Goal: Task Accomplishment & Management: Manage account settings

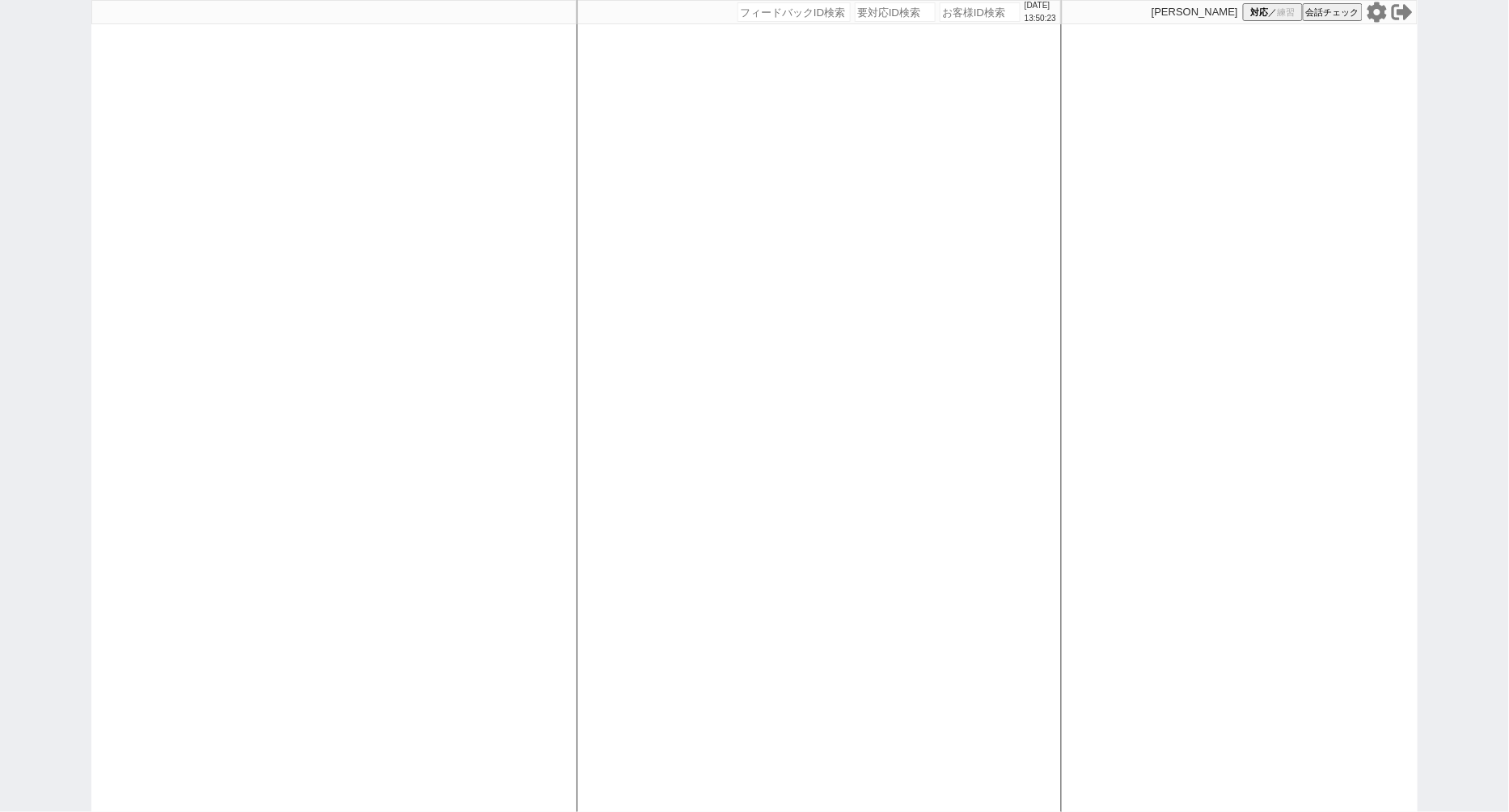
click at [949, 11] on input "number" at bounding box center [981, 13] width 81 height 19
select select "400"
select select "1"
select select
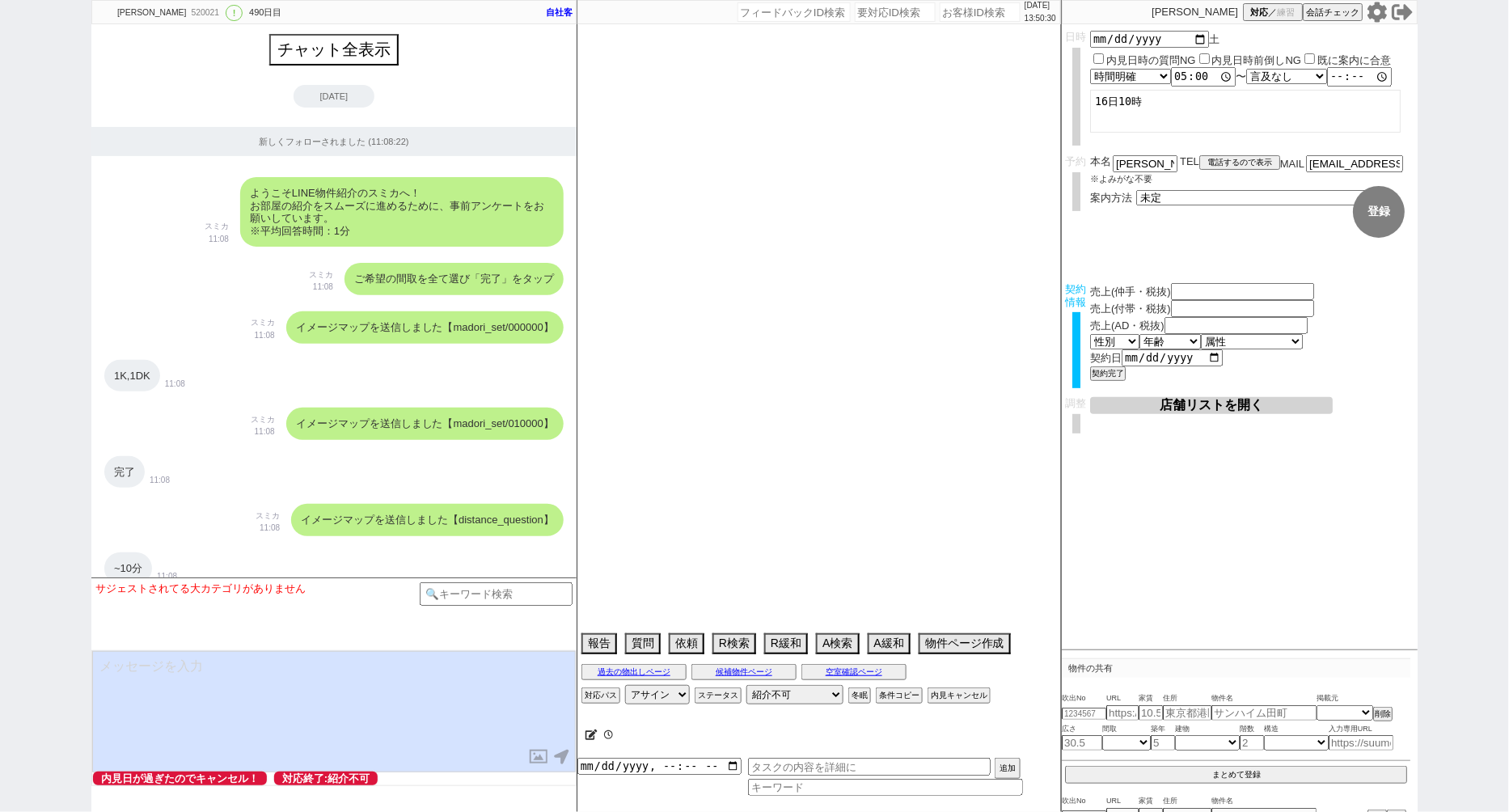
type textarea "村下対応"
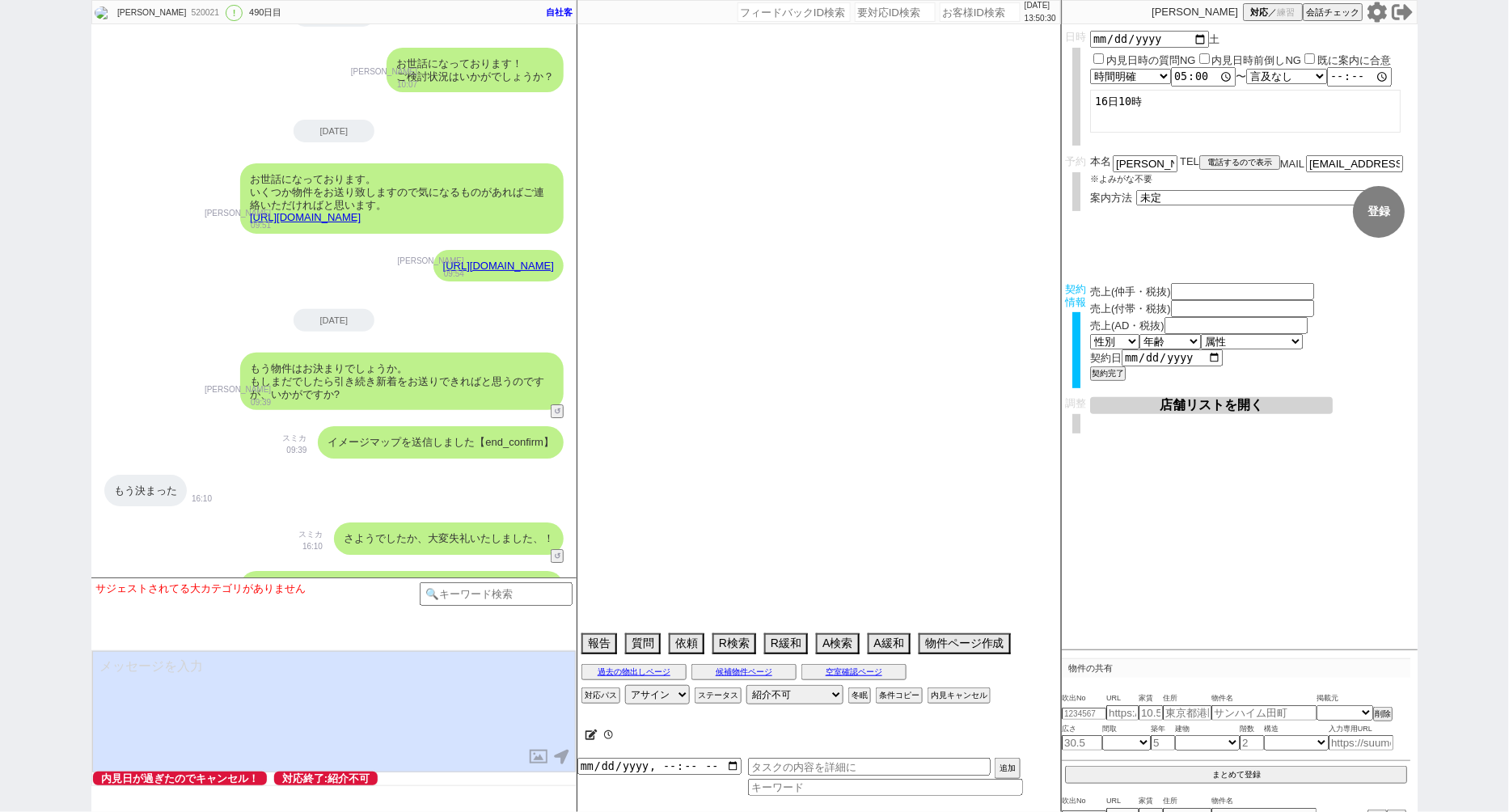
select select "2024"
select select "7"
select select "37"
select select "0"
select select "23"
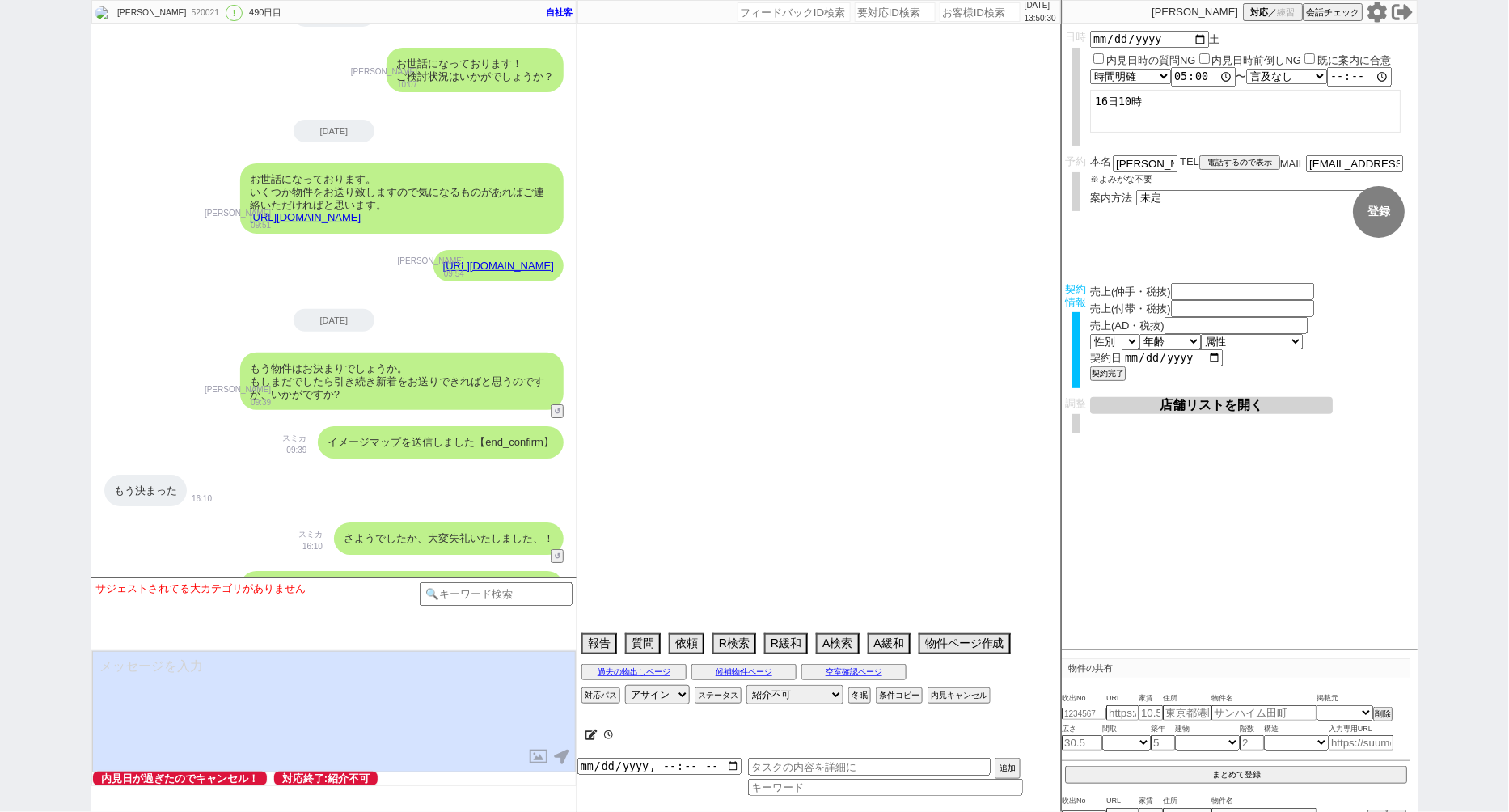
select select "731"
select select "69"
select select "1668"
select select "57"
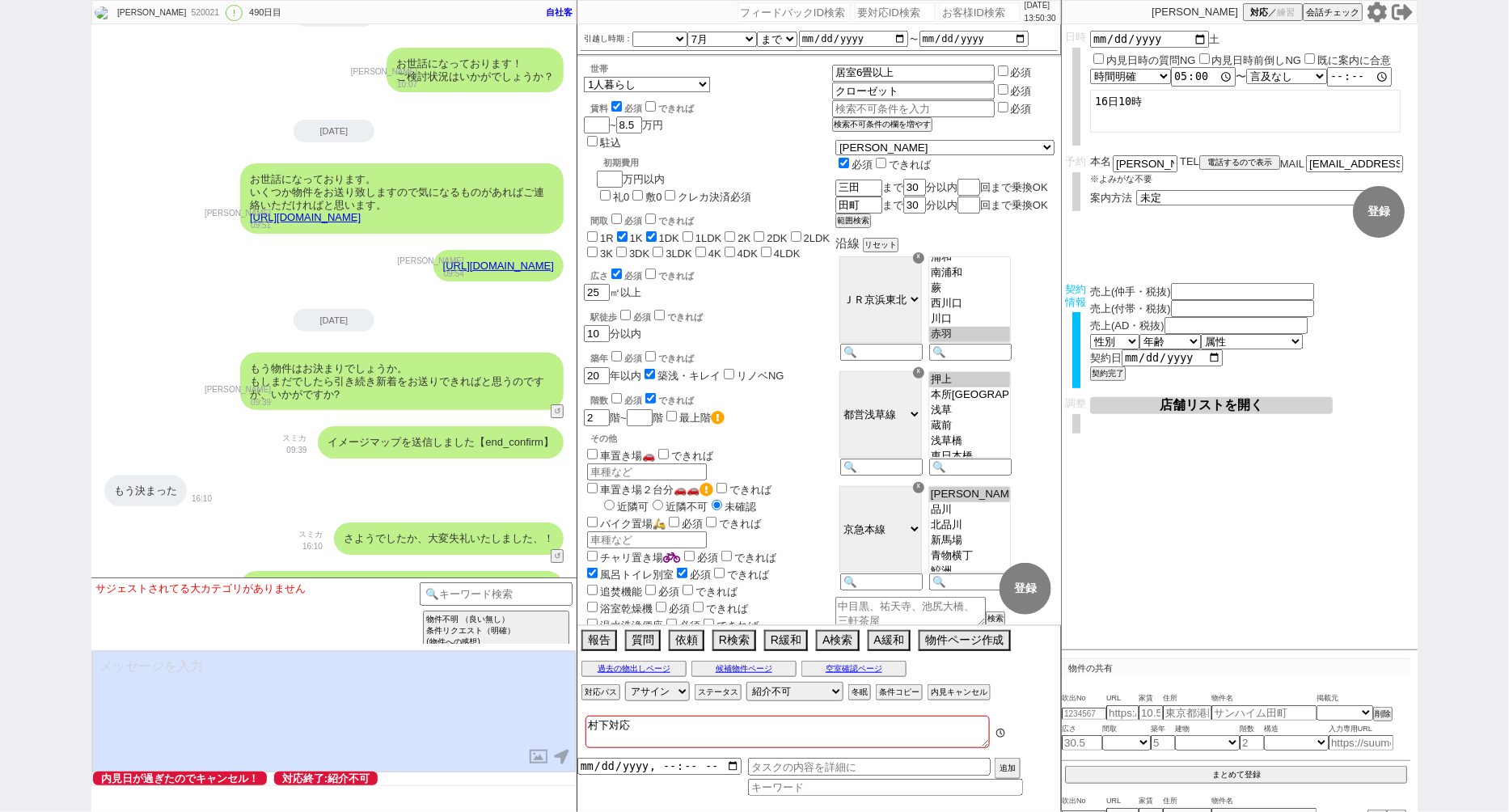
scroll to position [187, 0]
click at [642, 668] on button "過去の物出しページ" at bounding box center [634, 668] width 106 height 13
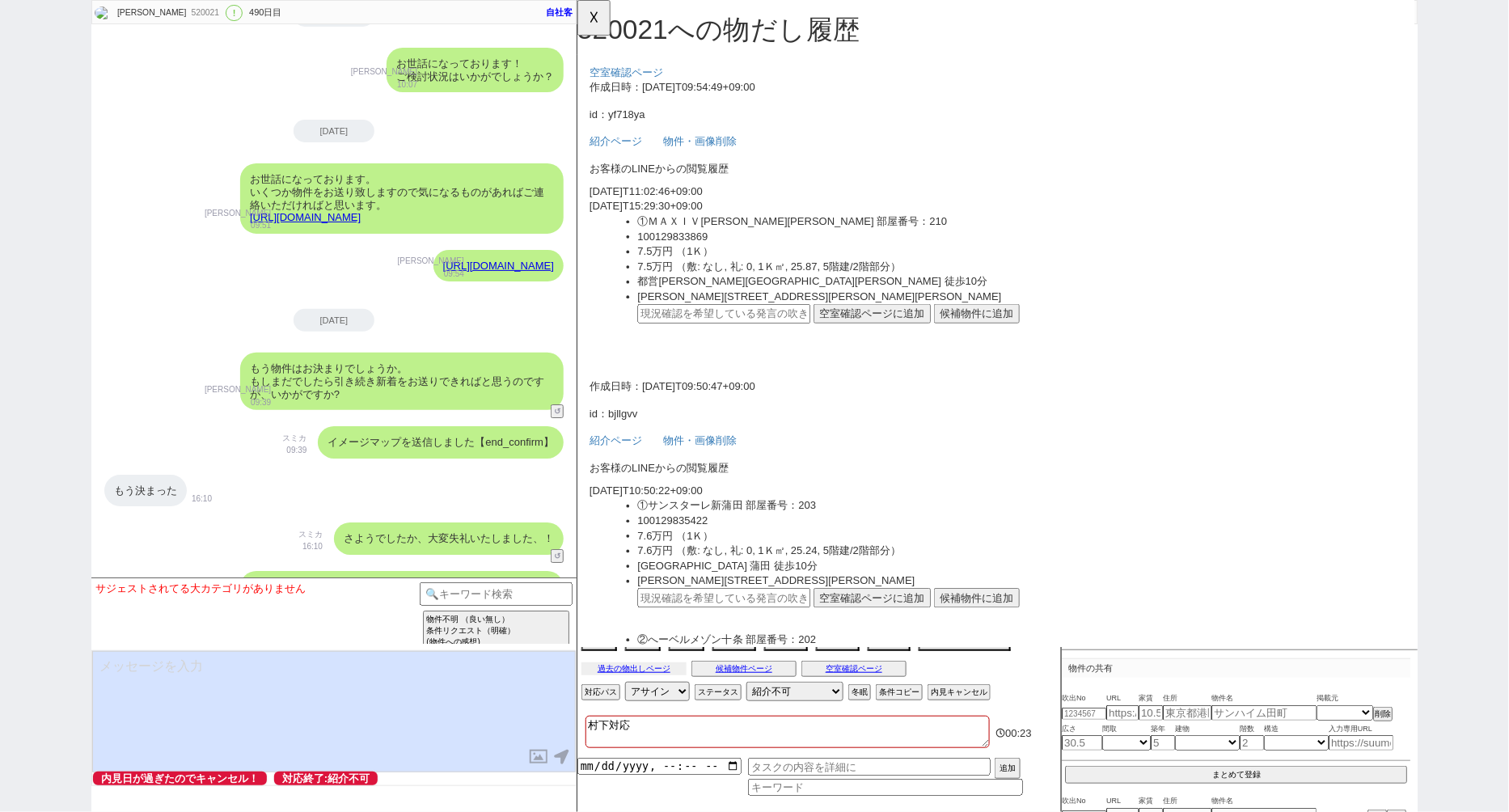
scroll to position [0, 0]
click at [591, 27] on button "☓" at bounding box center [592, 15] width 30 height 32
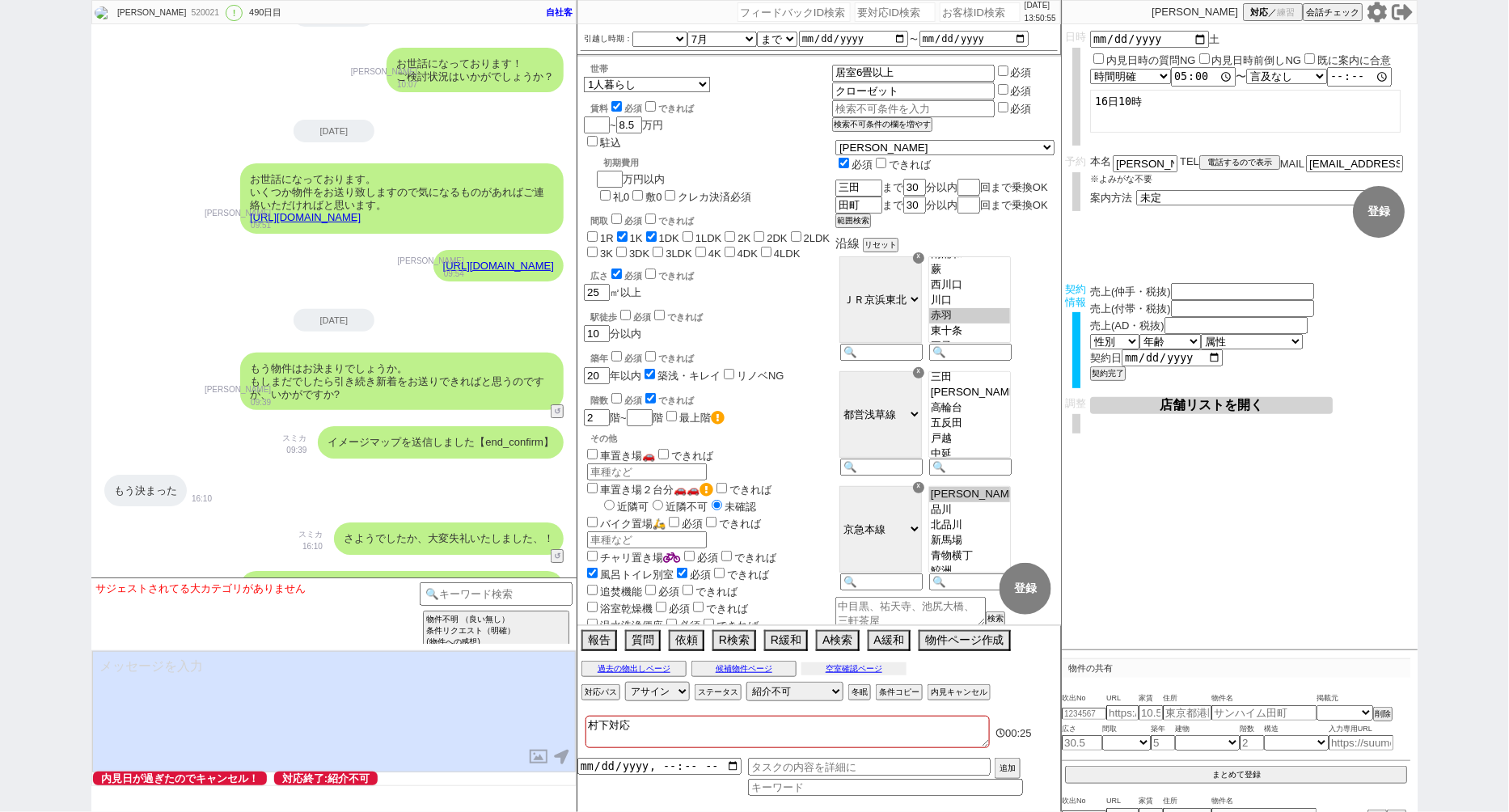
click at [870, 667] on button "空室確認ページ" at bounding box center [854, 668] width 106 height 13
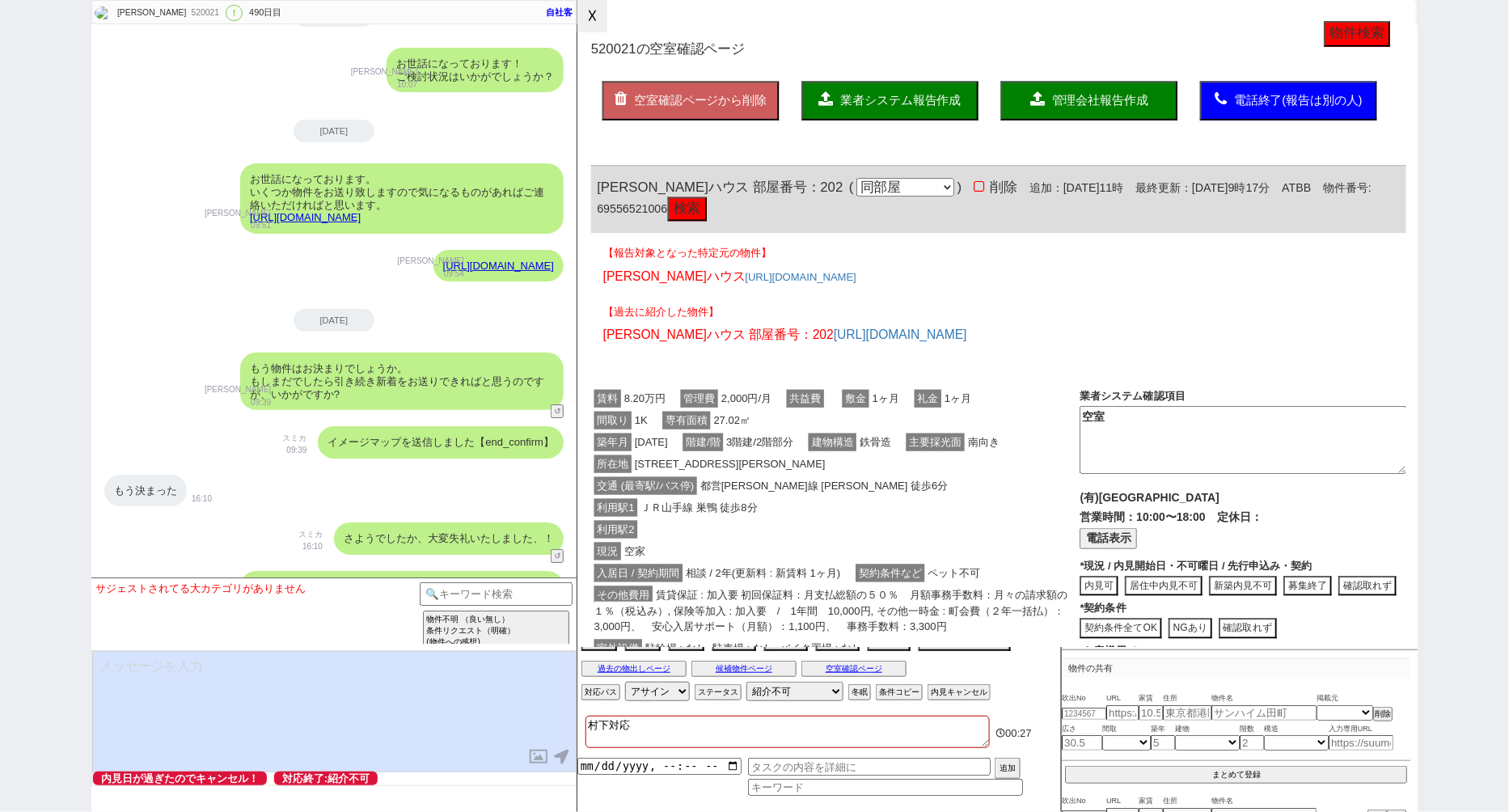
click at [595, 26] on button "☓" at bounding box center [592, 15] width 30 height 32
